Goal: Information Seeking & Learning: Learn about a topic

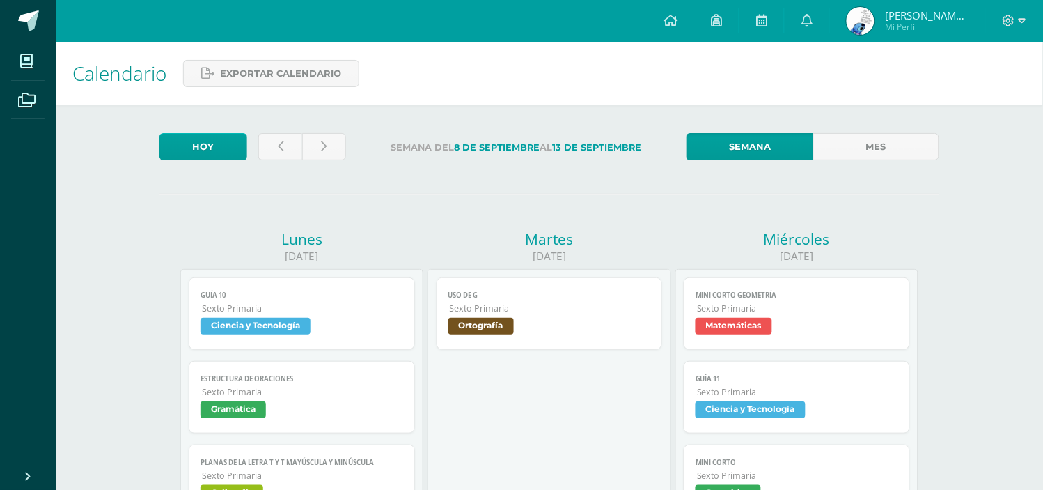
click at [555, 159] on label "Semana del 8 de Septiembre al 13 de Septiembre" at bounding box center [516, 147] width 318 height 29
click at [812, 22] on icon at bounding box center [807, 20] width 11 height 13
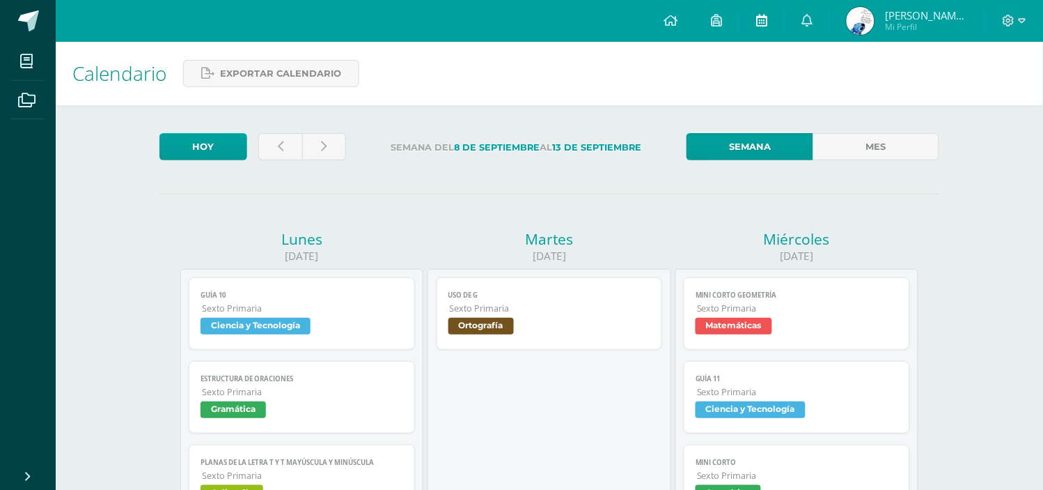
click at [760, 18] on icon at bounding box center [761, 20] width 11 height 13
click at [809, 25] on icon at bounding box center [807, 20] width 11 height 13
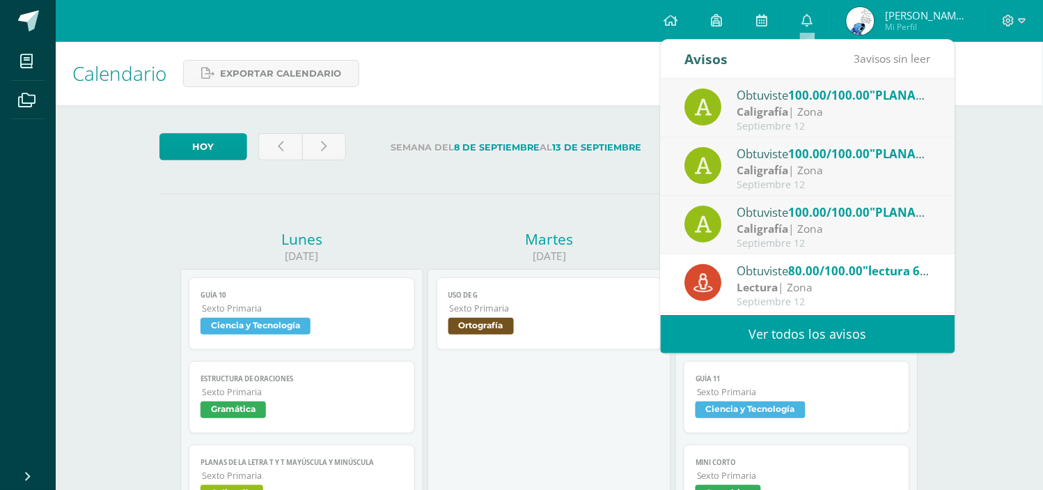
click at [800, 100] on span "100.00/100.00" at bounding box center [829, 95] width 81 height 16
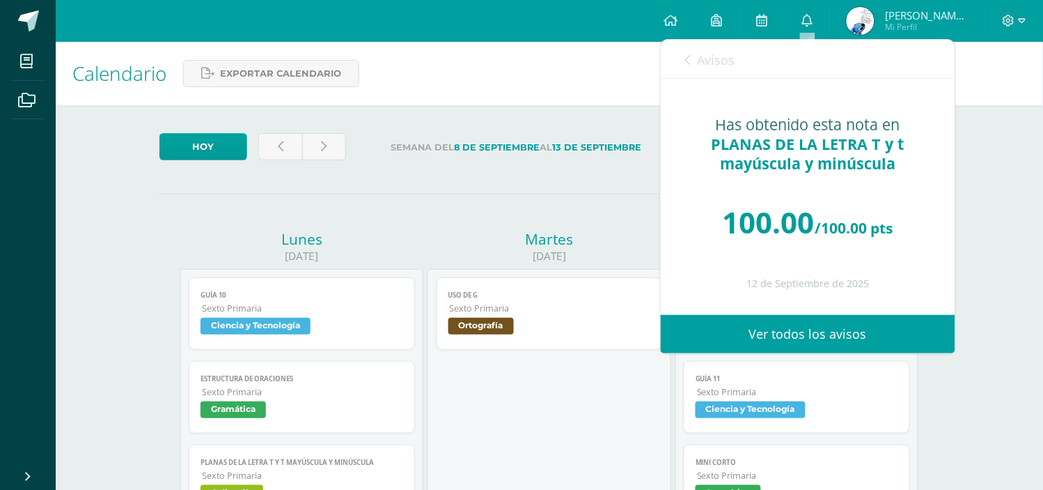
click at [720, 60] on span "Avisos" at bounding box center [717, 60] width 38 height 17
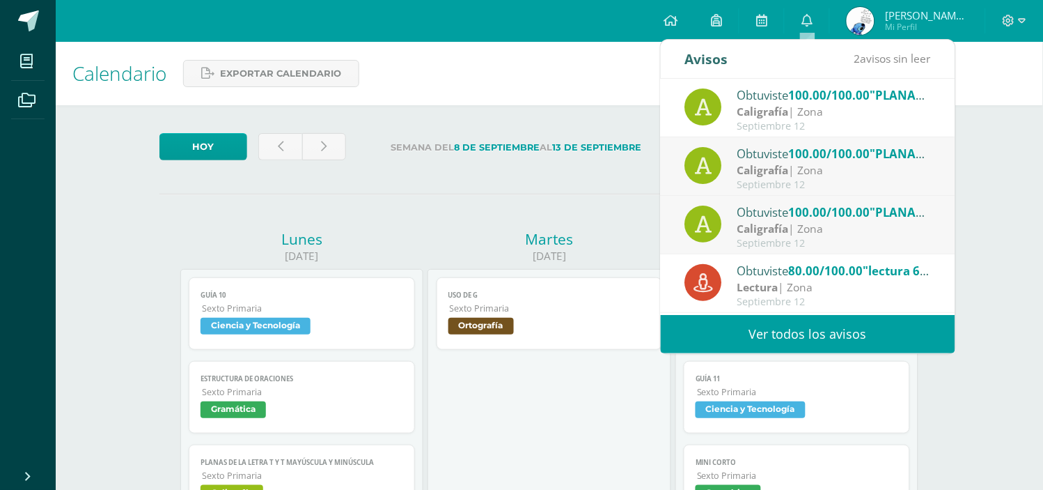
click at [802, 172] on div "Caligrafía | Zona" at bounding box center [835, 170] width 194 height 16
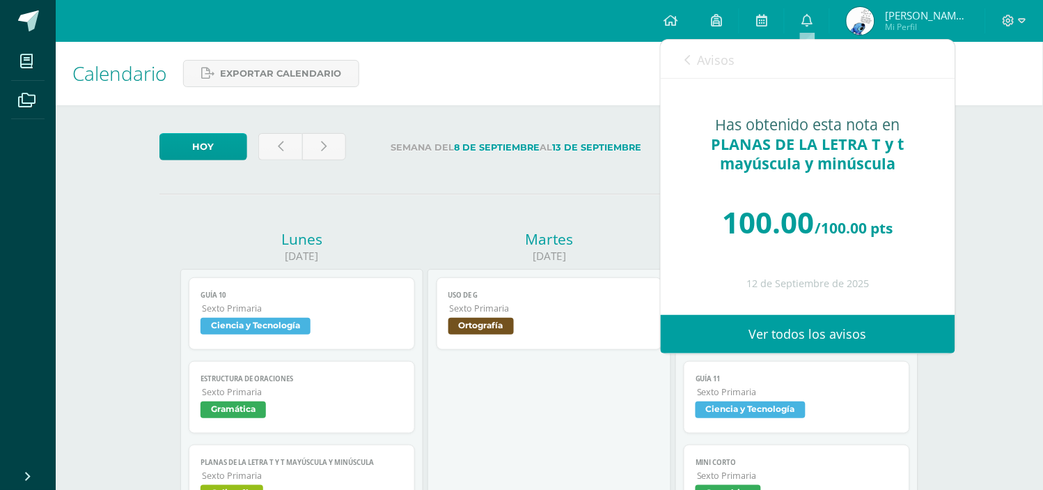
click at [698, 58] on span "Avisos" at bounding box center [717, 60] width 38 height 17
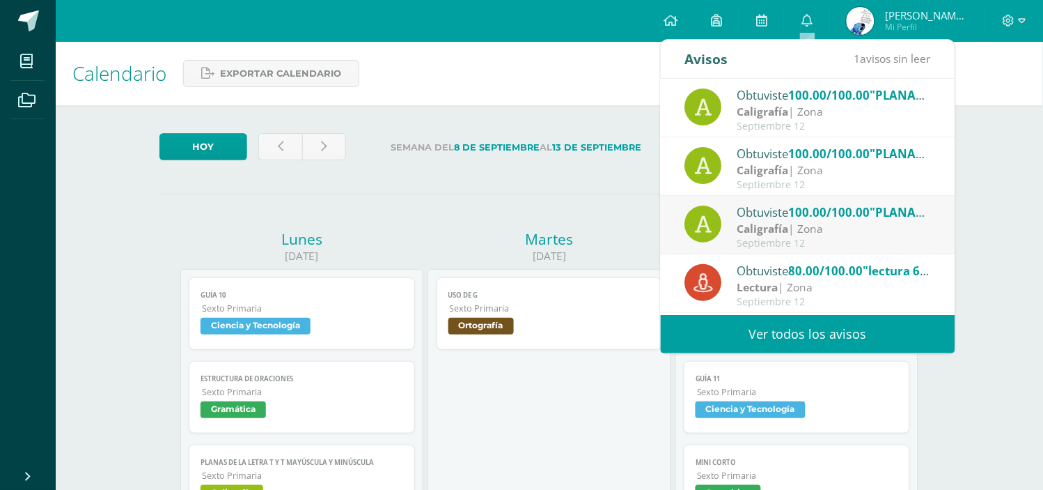
click at [809, 221] on div "Caligrafía | Zona" at bounding box center [835, 229] width 194 height 16
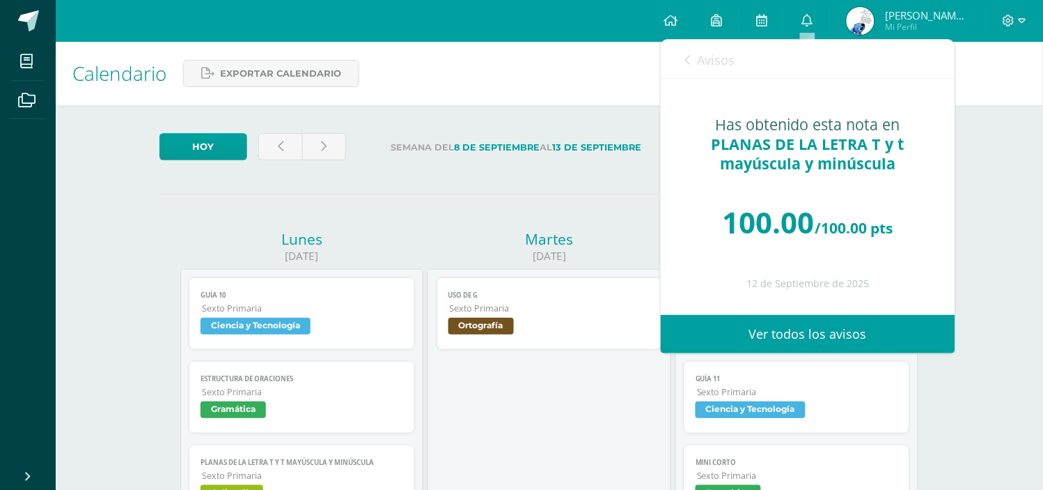
click at [708, 59] on span "Avisos" at bounding box center [717, 60] width 38 height 17
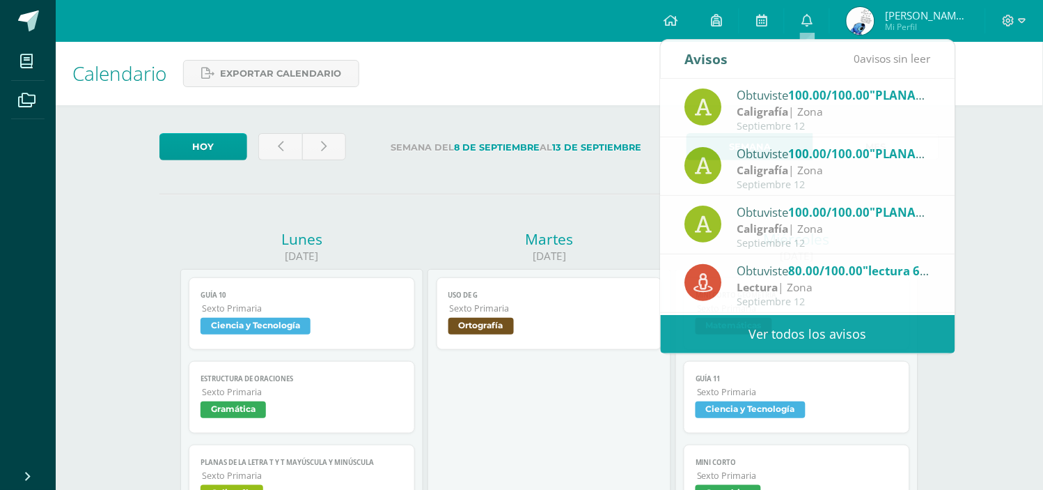
click at [563, 145] on strong "13 de Septiembre" at bounding box center [597, 147] width 89 height 10
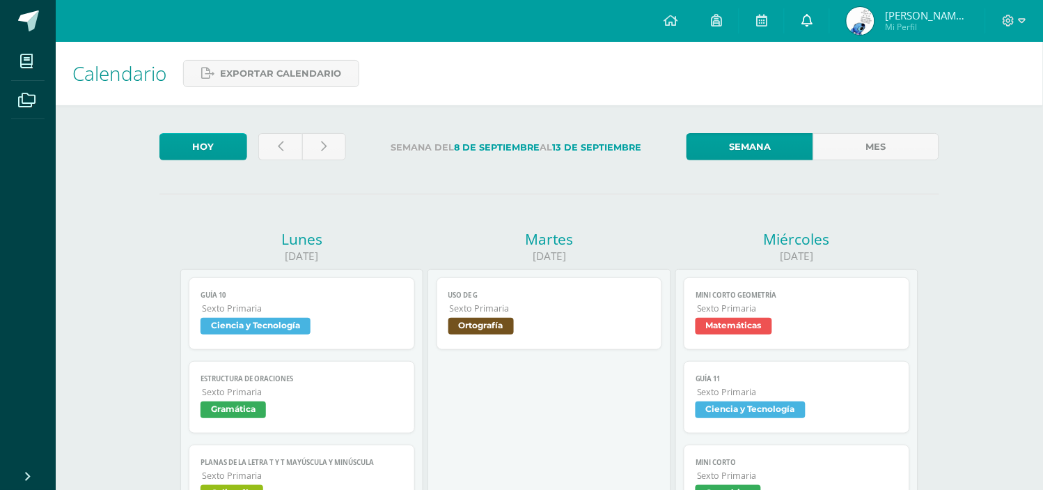
click at [804, 21] on icon at bounding box center [807, 20] width 11 height 13
drag, startPoint x: 320, startPoint y: 130, endPoint x: 328, endPoint y: 141, distance: 13.5
click at [328, 141] on link at bounding box center [324, 146] width 44 height 27
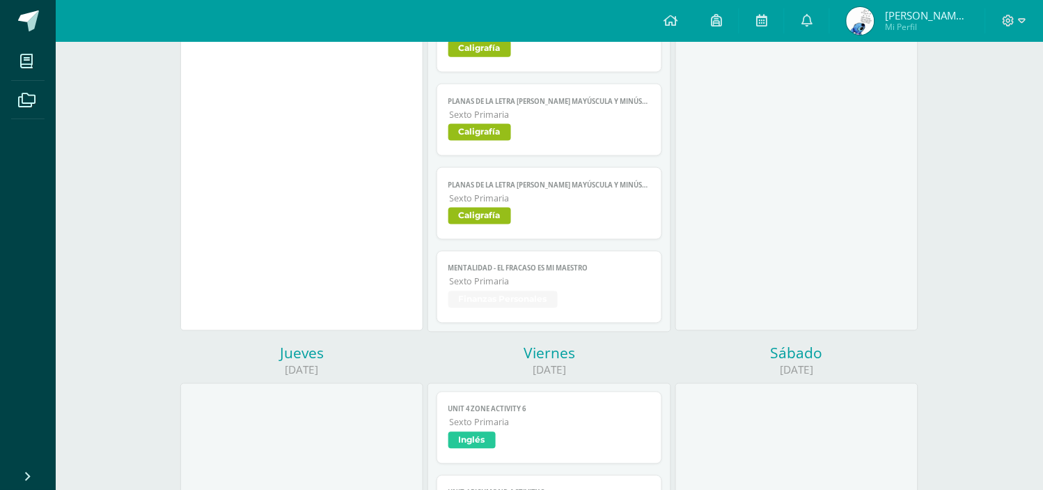
scroll to position [404, 0]
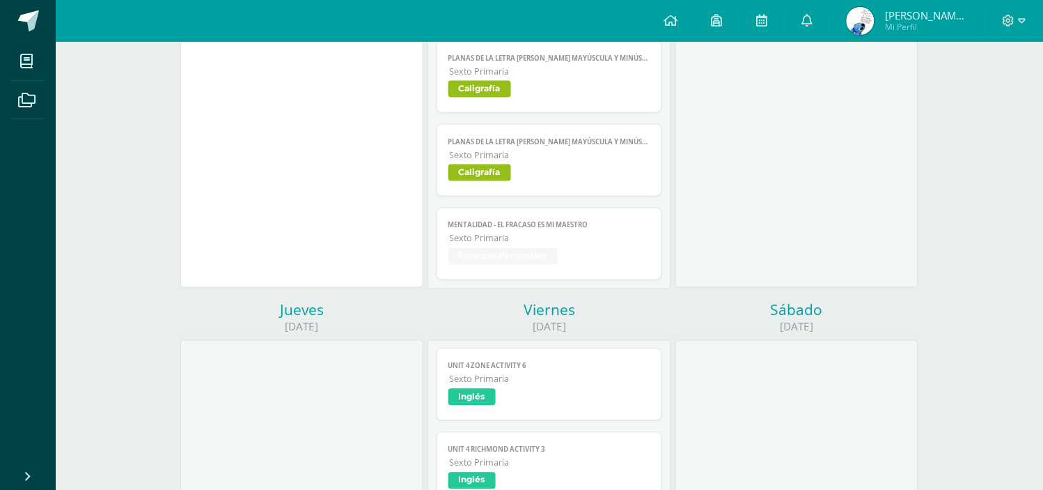
click at [547, 235] on span "Sexto Primaria" at bounding box center [550, 239] width 201 height 12
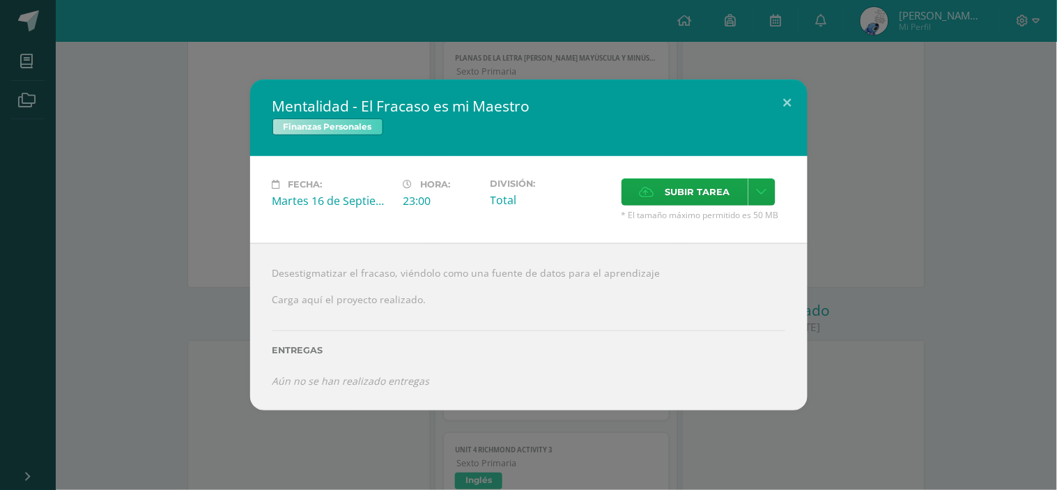
click at [894, 237] on div "Mentalidad - El Fracaso es mi Maestro Finanzas Personales Fecha: Martes 16 de S…" at bounding box center [528, 244] width 1045 height 331
